Goal: Information Seeking & Learning: Learn about a topic

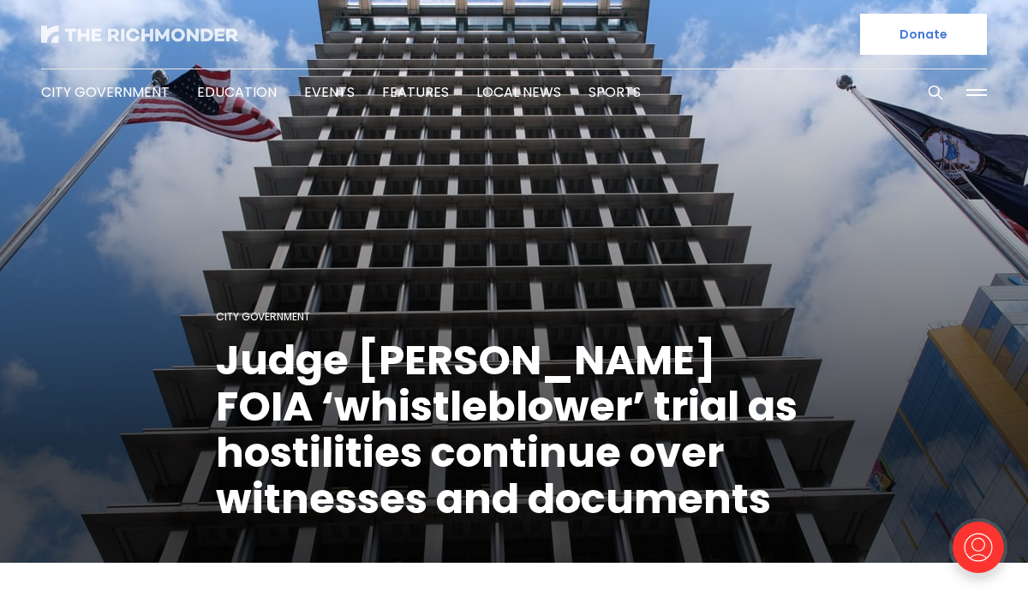
click at [157, 37] on img at bounding box center [139, 34] width 197 height 17
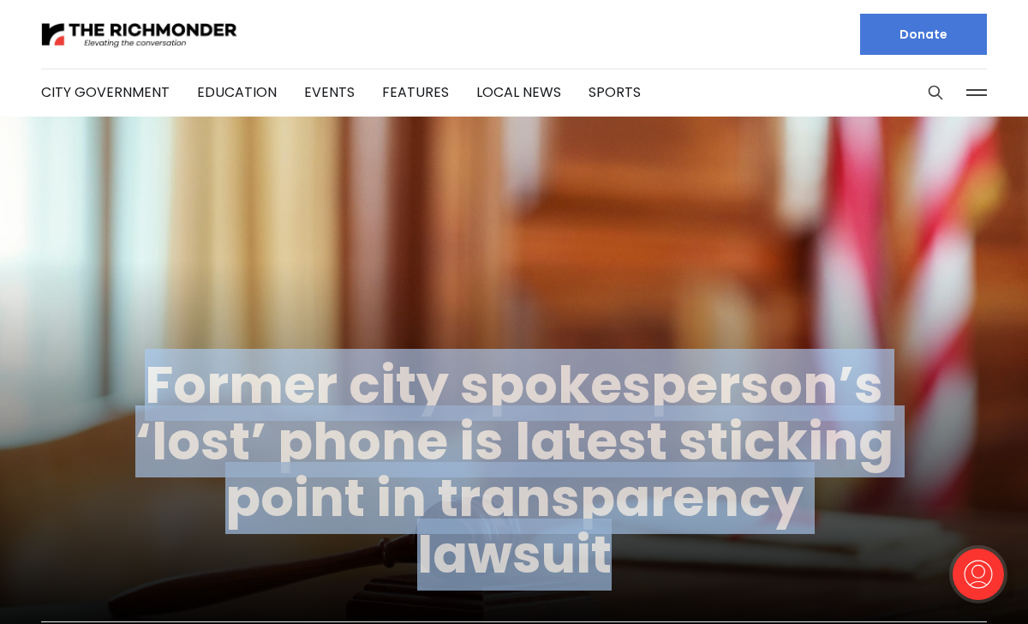
drag, startPoint x: 703, startPoint y: 563, endPoint x: 149, endPoint y: 387, distance: 581.5
click at [149, 387] on h1 "Former city spokesperson’s ‘lost’ phone is latest sticking point in transparenc…" at bounding box center [514, 469] width 771 height 226
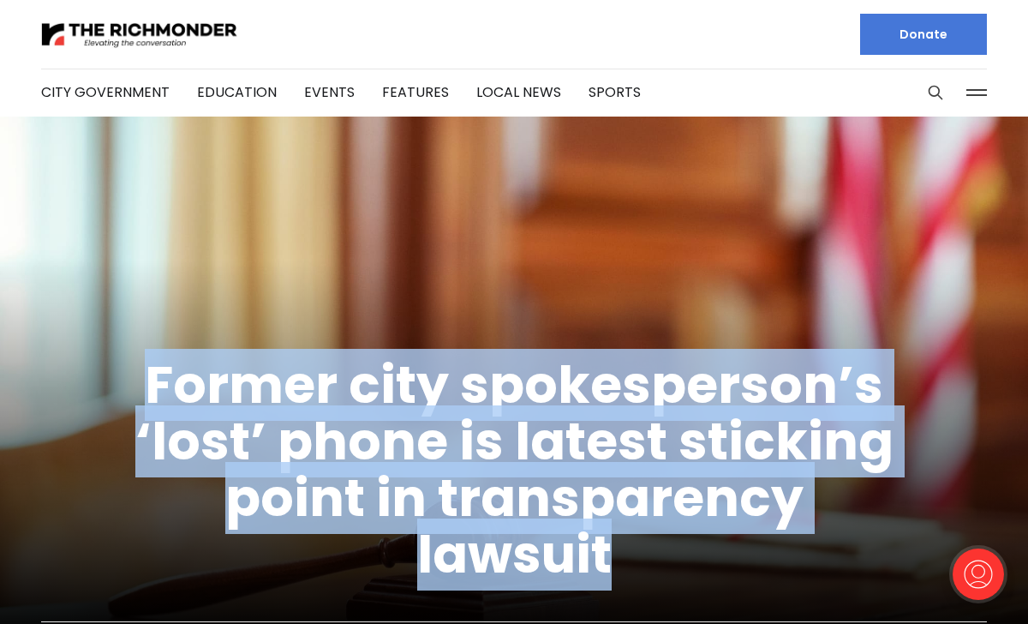
copy link "Former city spokesperson’s ‘lost’ phone is latest sticking point in transparenc…"
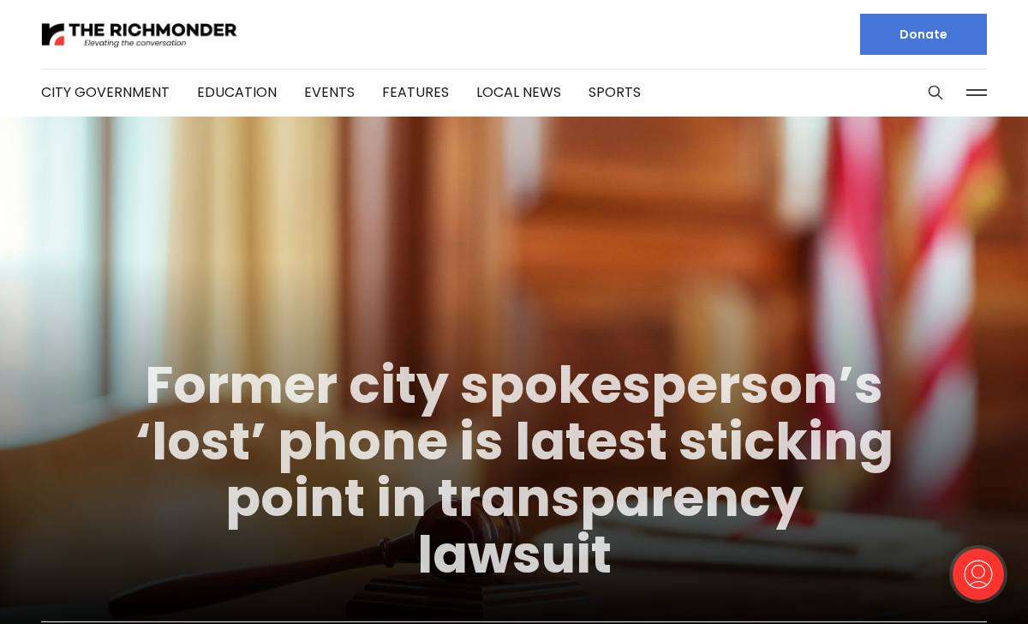
click at [512, 422] on link "Former city spokesperson’s ‘lost’ phone is latest sticking point in transparenc…" at bounding box center [514, 470] width 758 height 242
